Goal: Task Accomplishment & Management: Complete application form

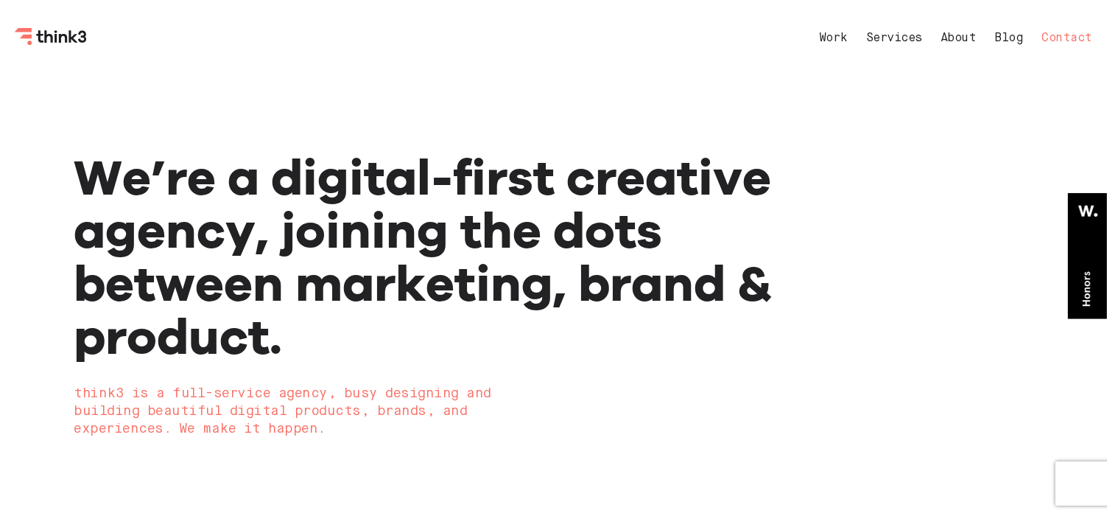
click at [1067, 35] on link "Contact" at bounding box center [1068, 38] width 51 height 12
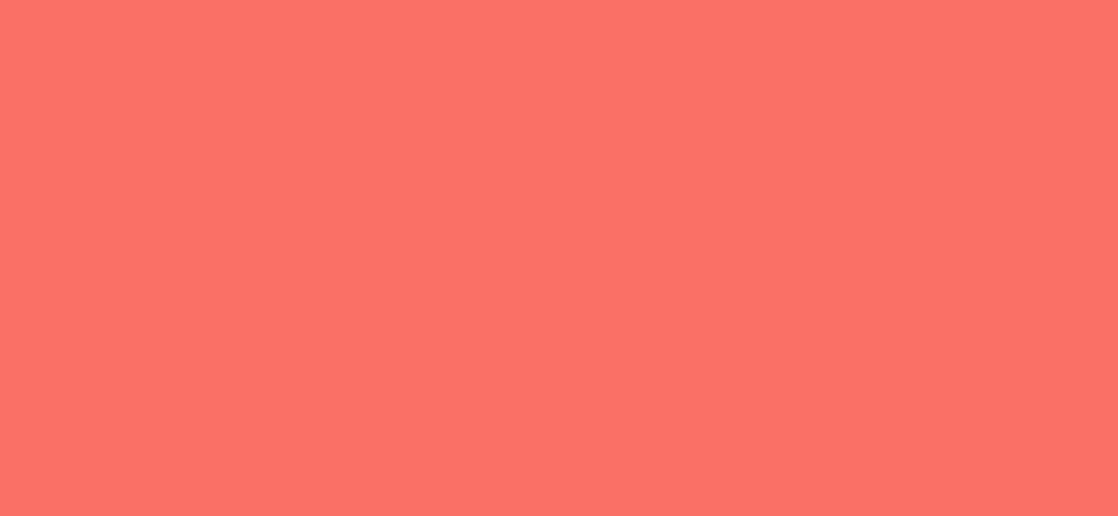
select select "General enquiry"
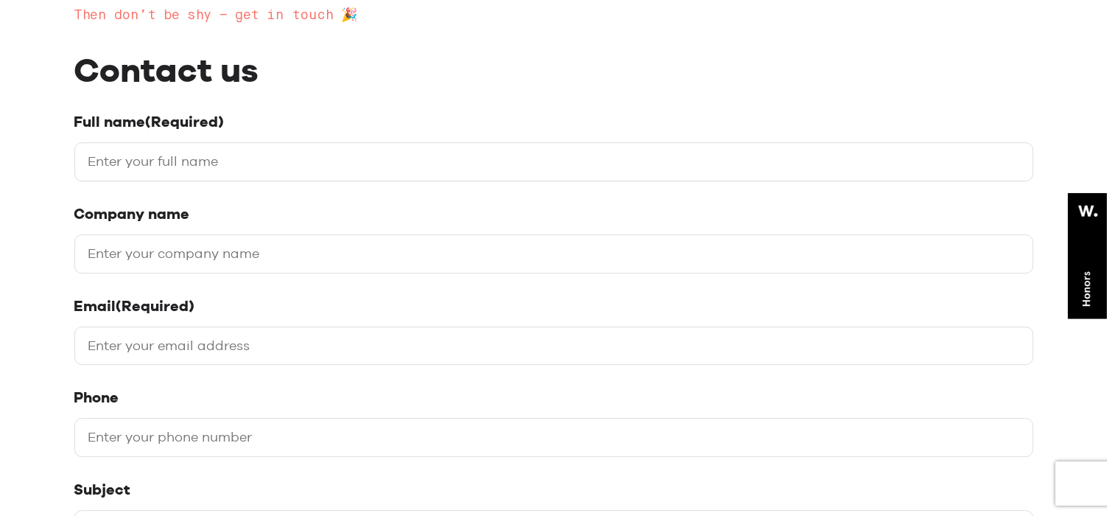
scroll to position [295, 0]
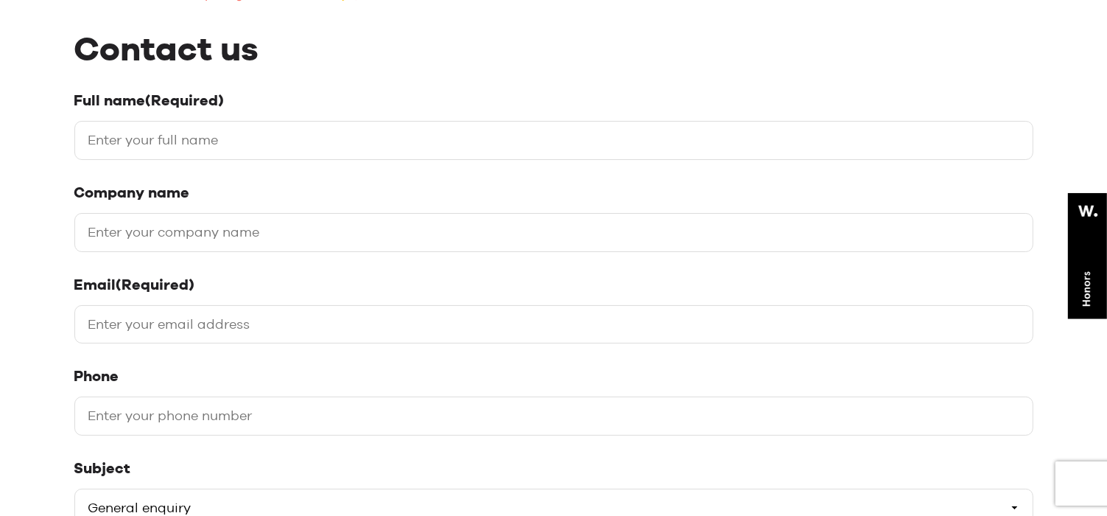
click at [332, 140] on input "Full name (Required)" at bounding box center [553, 140] width 959 height 39
type input "[PERSON_NAME]"
type input "Backlinks House"
type input "[EMAIL_ADDRESS][DOMAIN_NAME]"
type input "09647752551"
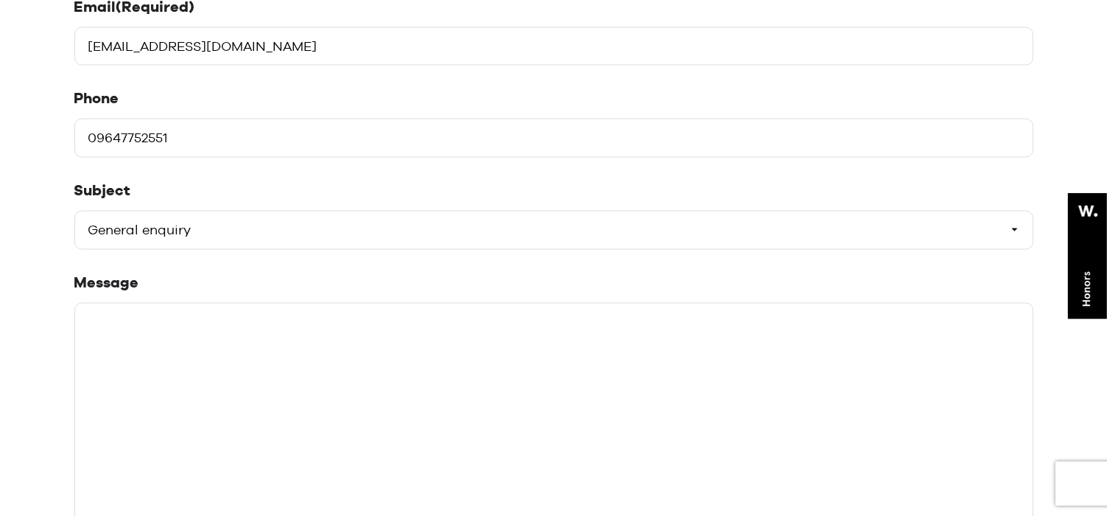
scroll to position [589, 0]
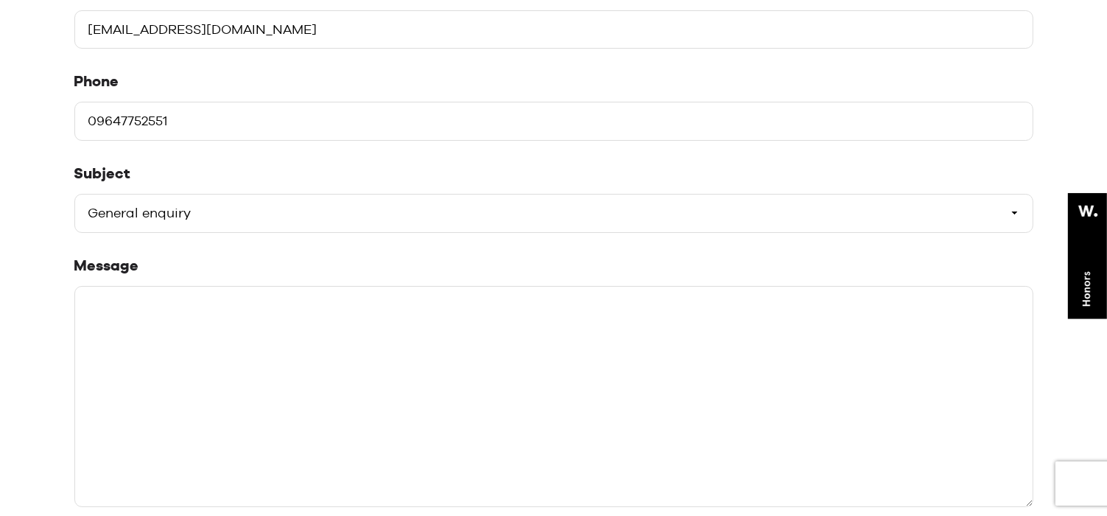
click at [253, 211] on select "Please select a subject General enquiry Start a project Support" at bounding box center [553, 213] width 959 height 39
select select "Start a project"
click at [74, 194] on select "Please select a subject General enquiry Start a project Support" at bounding box center [553, 213] width 959 height 39
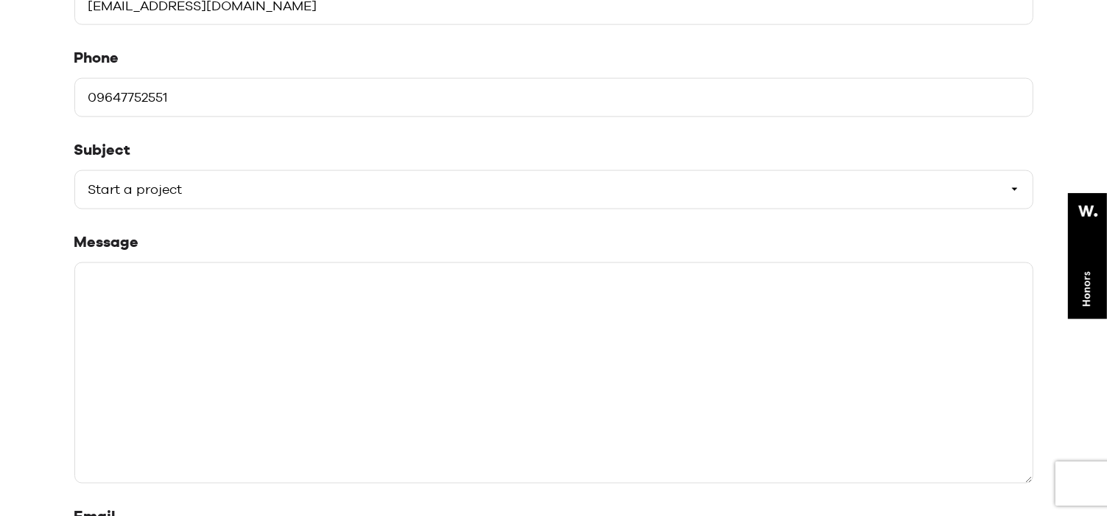
scroll to position [663, 0]
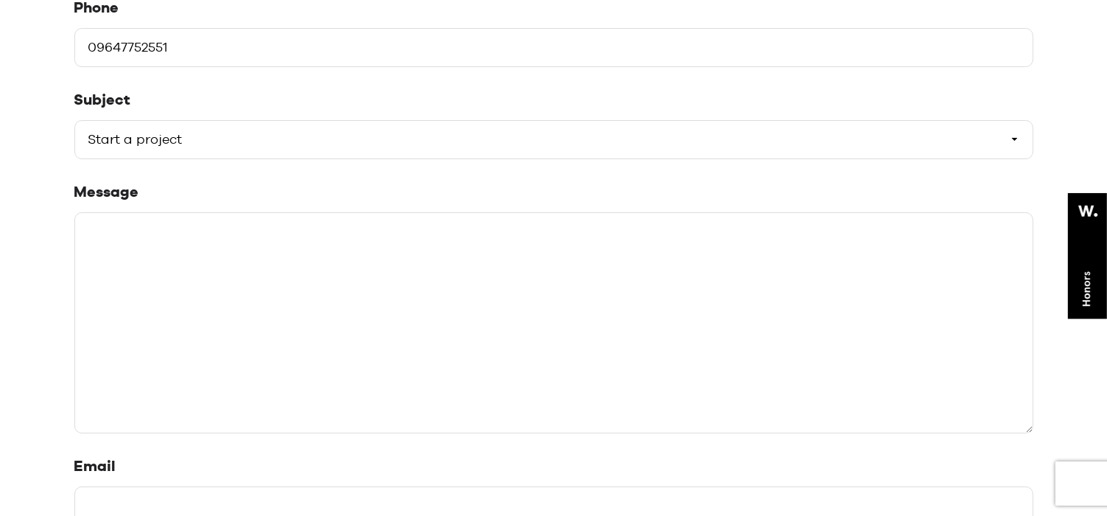
click at [228, 309] on textarea "Message" at bounding box center [553, 322] width 959 height 221
paste textarea "Hi There, Hope you're fine and doing well! I provide Guest Posts on High Domain…"
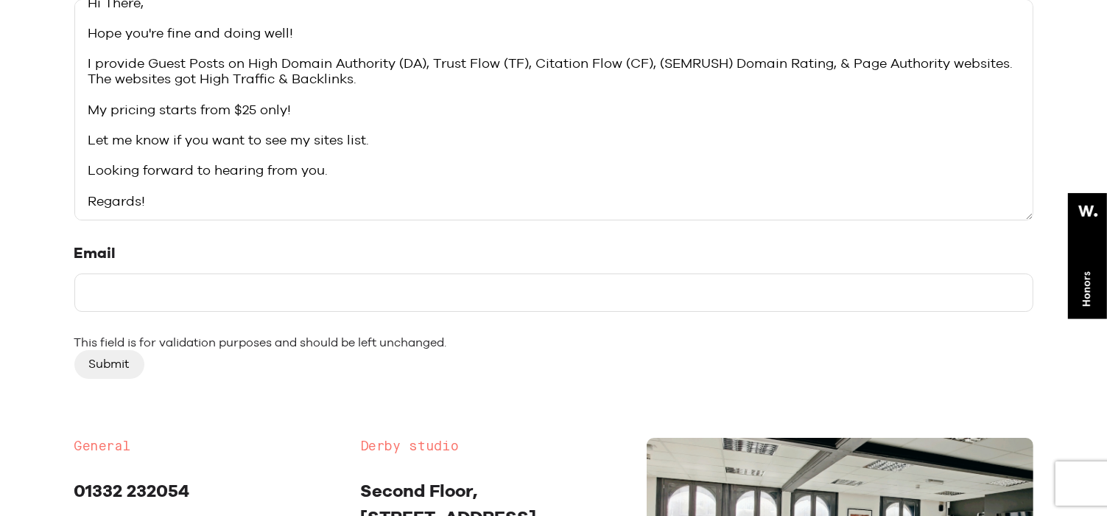
scroll to position [958, 0]
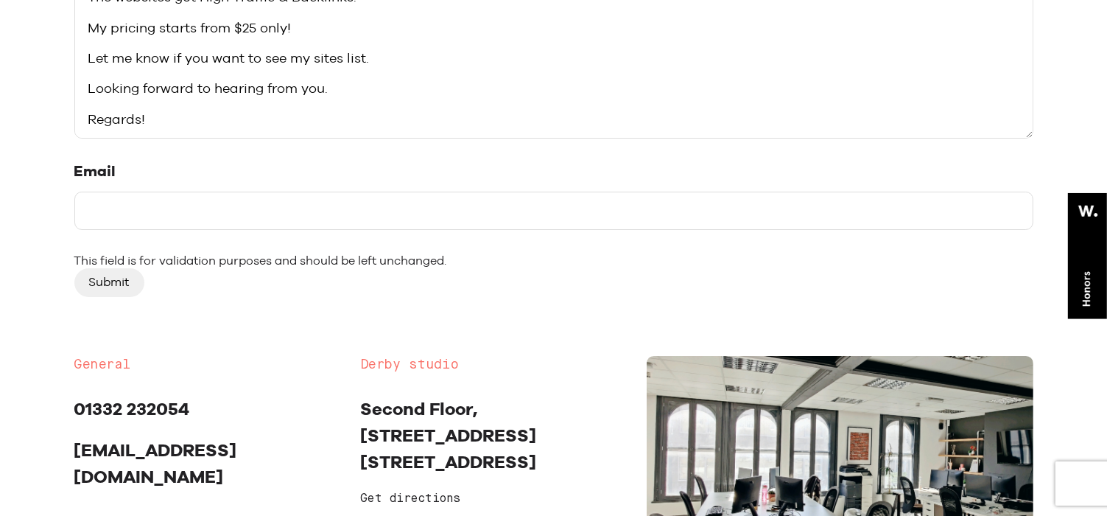
type textarea "Hi There, Hope you're fine and doing well! I provide Guest Posts on High Domain…"
click at [225, 211] on input "Email" at bounding box center [553, 211] width 959 height 39
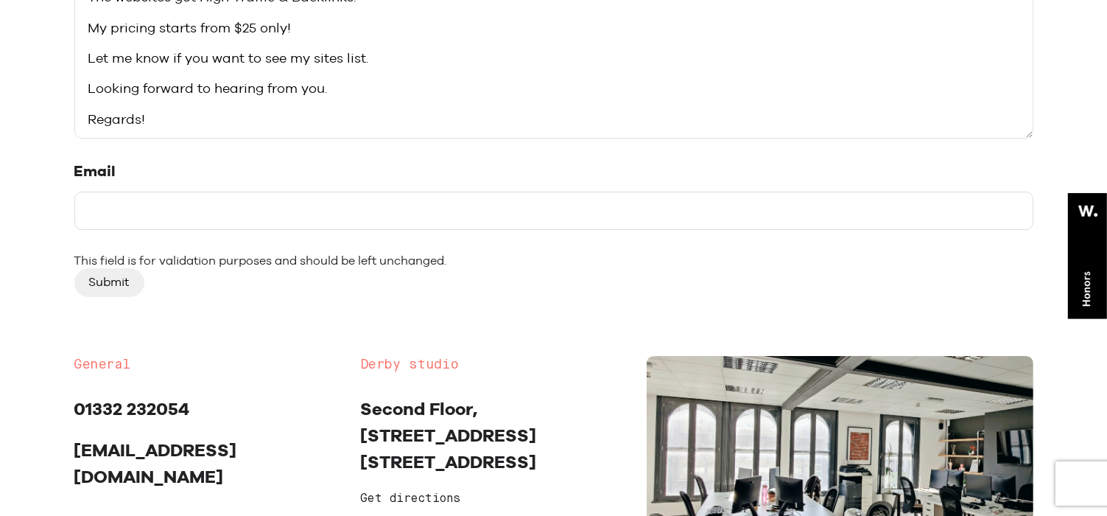
click at [225, 211] on input "Email" at bounding box center [553, 211] width 959 height 39
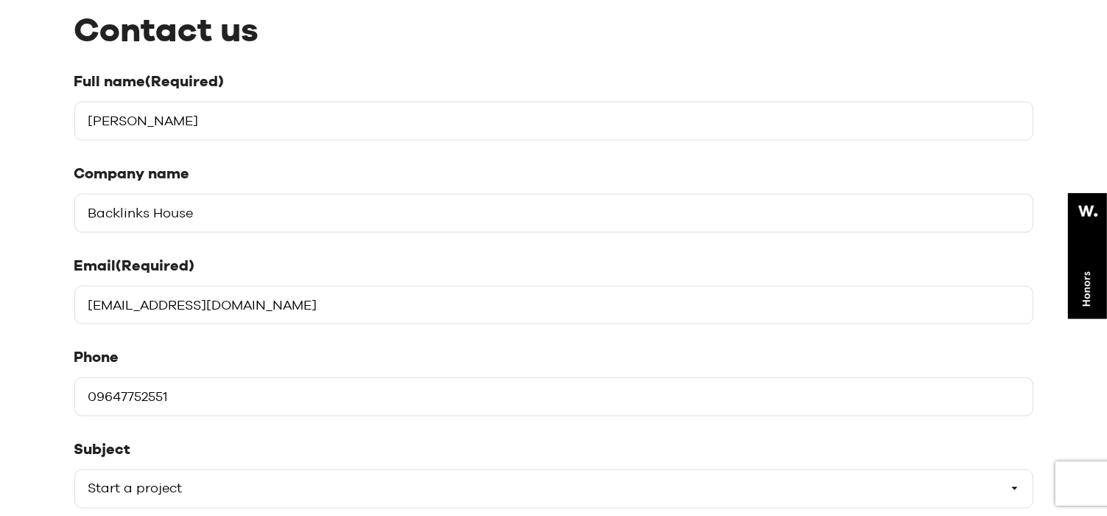
scroll to position [295, 0]
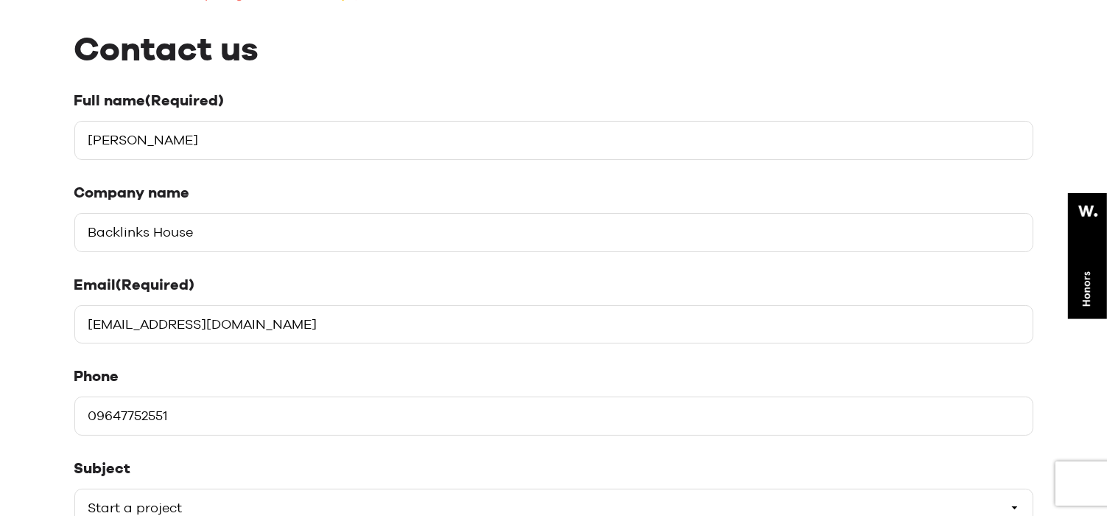
click at [277, 325] on input "[EMAIL_ADDRESS][DOMAIN_NAME]" at bounding box center [553, 324] width 959 height 39
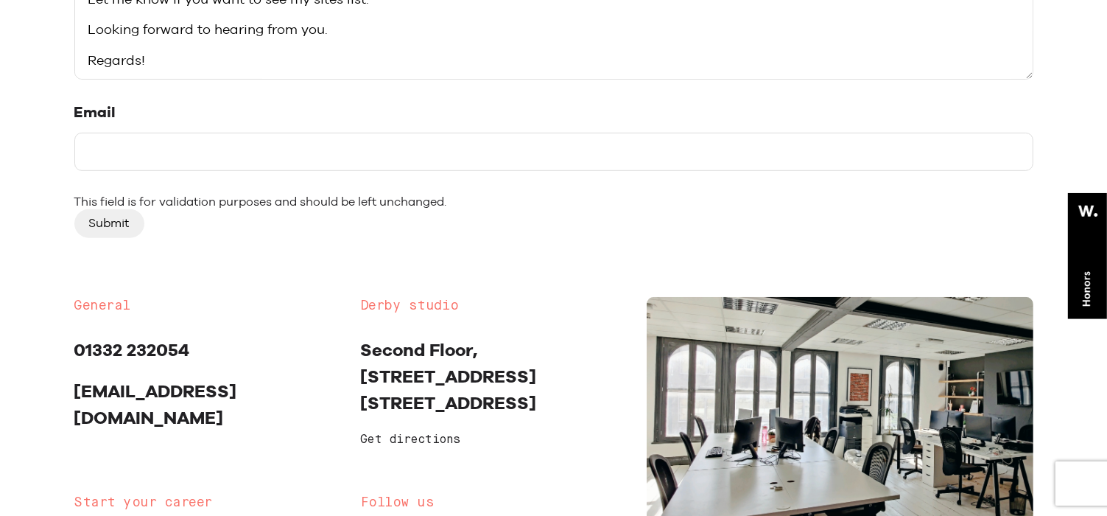
scroll to position [1032, 0]
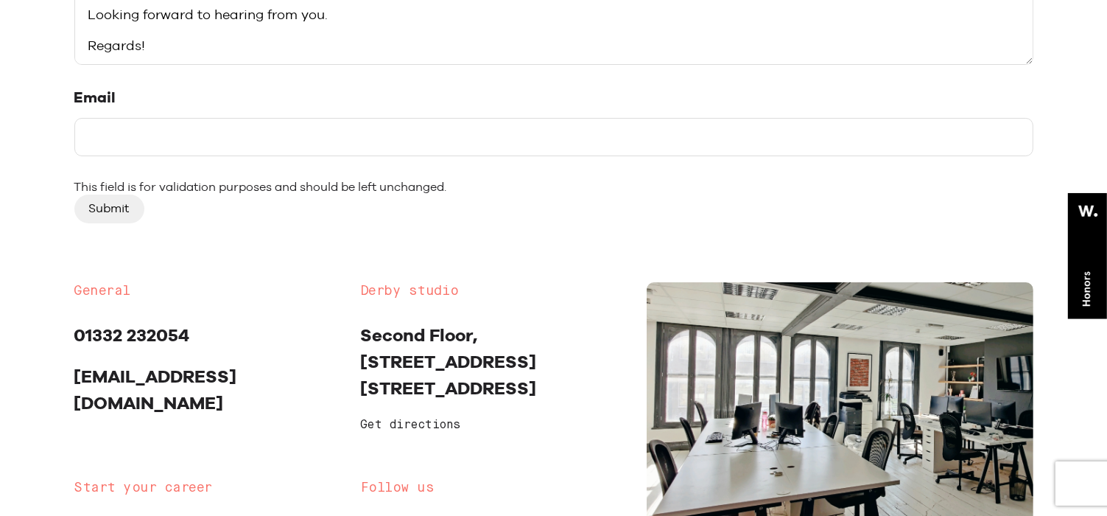
click at [120, 203] on input "Submit" at bounding box center [109, 209] width 70 height 28
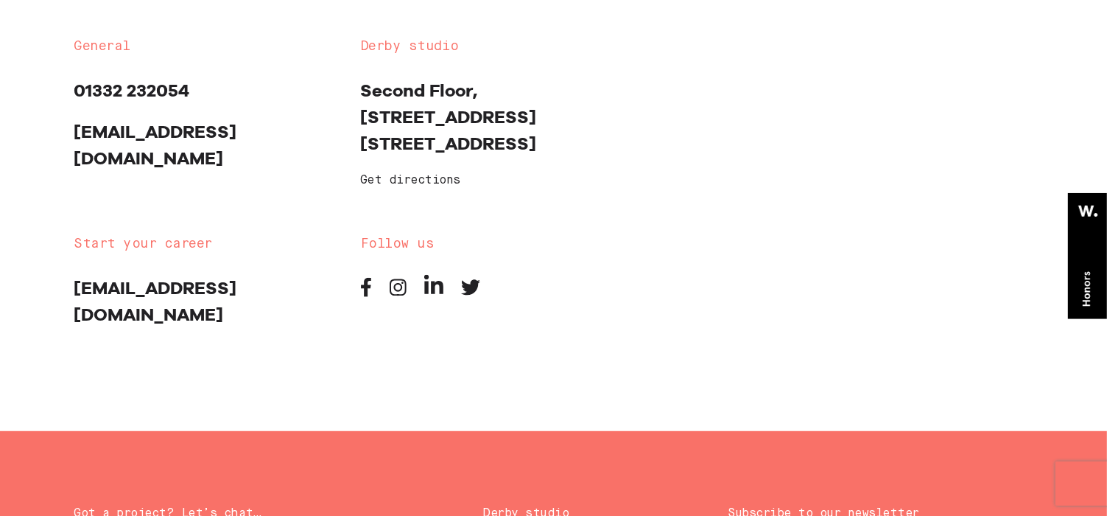
scroll to position [1279, 0]
